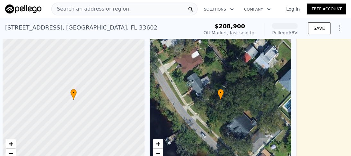
scroll to position [0, 3]
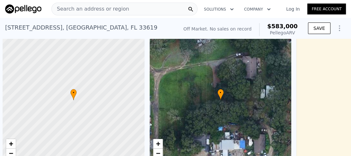
scroll to position [0, 3]
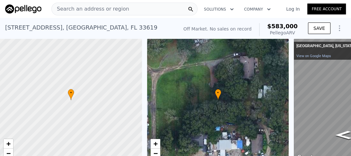
click at [160, 0] on html "Search an address or region Solutions Company Open main menu Log In Free Accoun…" at bounding box center [175, 78] width 351 height 156
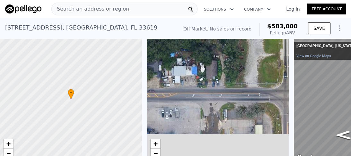
scroll to position [6, 0]
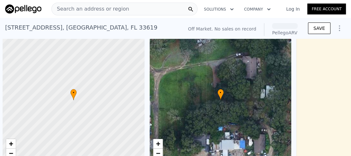
scroll to position [0, 3]
